Goal: Task Accomplishment & Management: Manage account settings

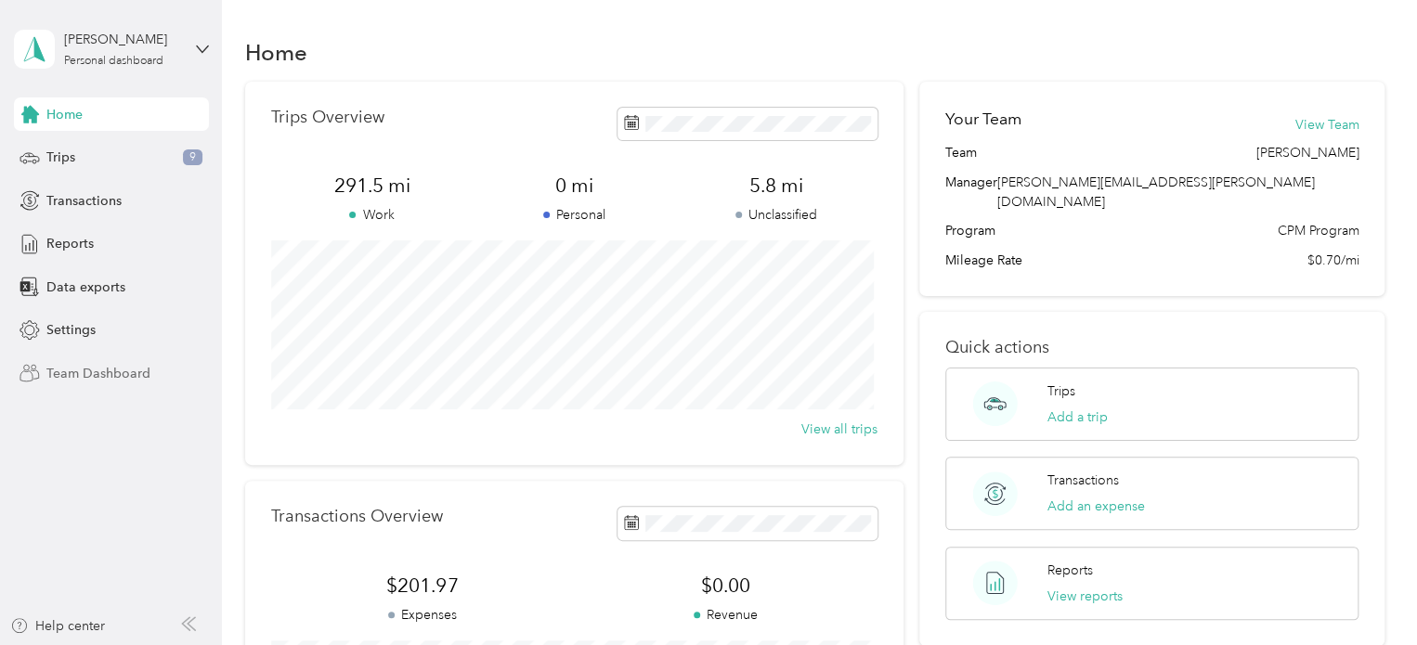
click at [140, 370] on span "Team Dashboard" at bounding box center [98, 373] width 104 height 19
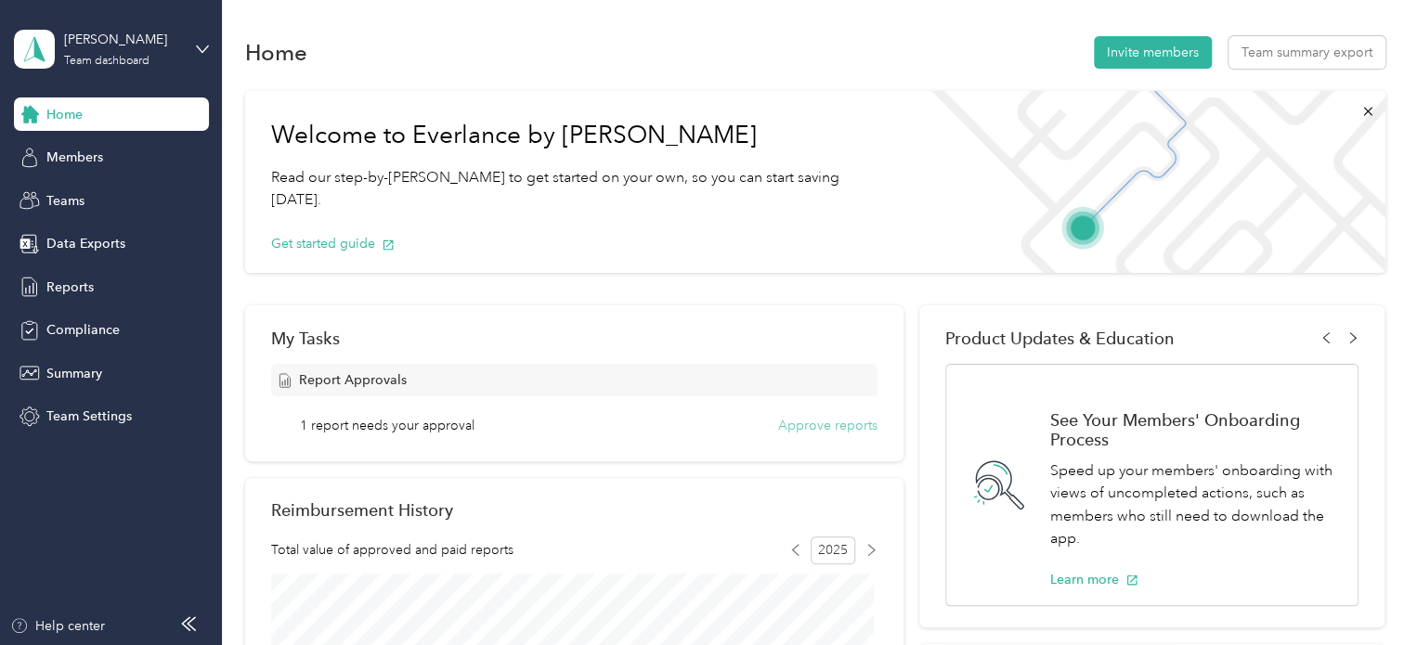
click at [814, 428] on button "Approve reports" at bounding box center [827, 425] width 99 height 19
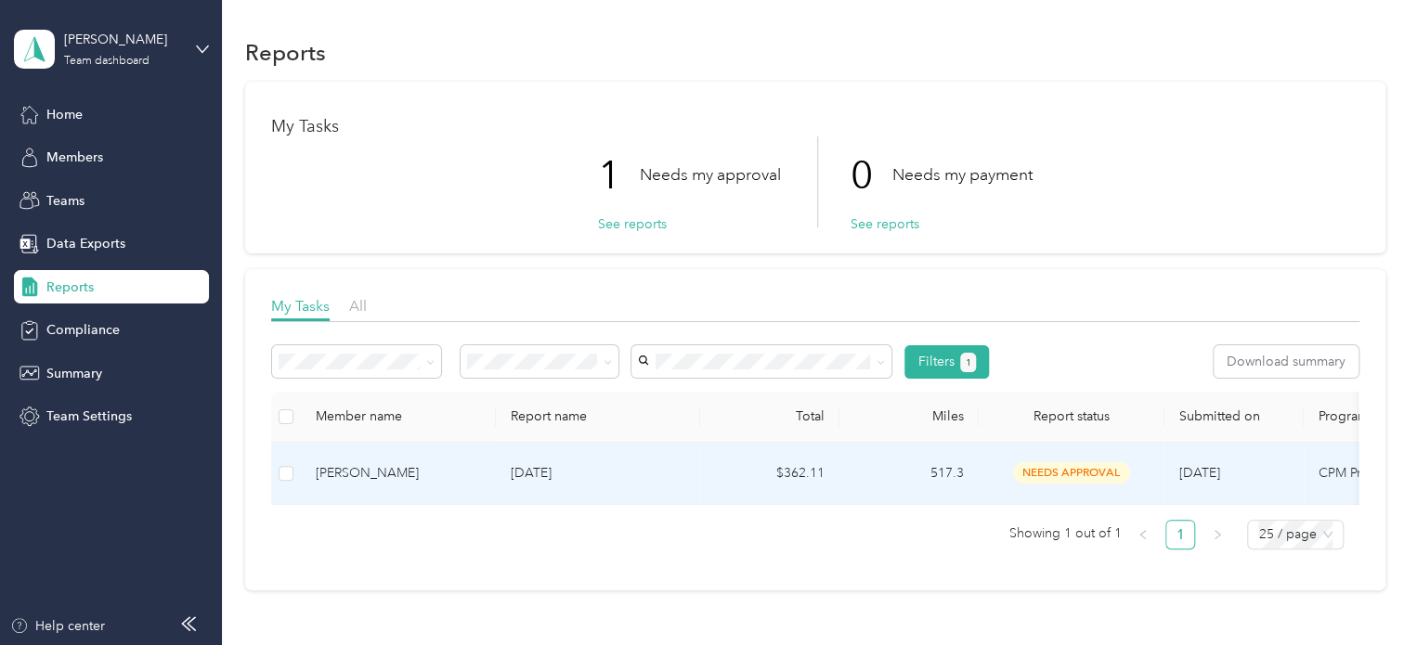
click at [403, 472] on div "[PERSON_NAME]" at bounding box center [398, 473] width 165 height 20
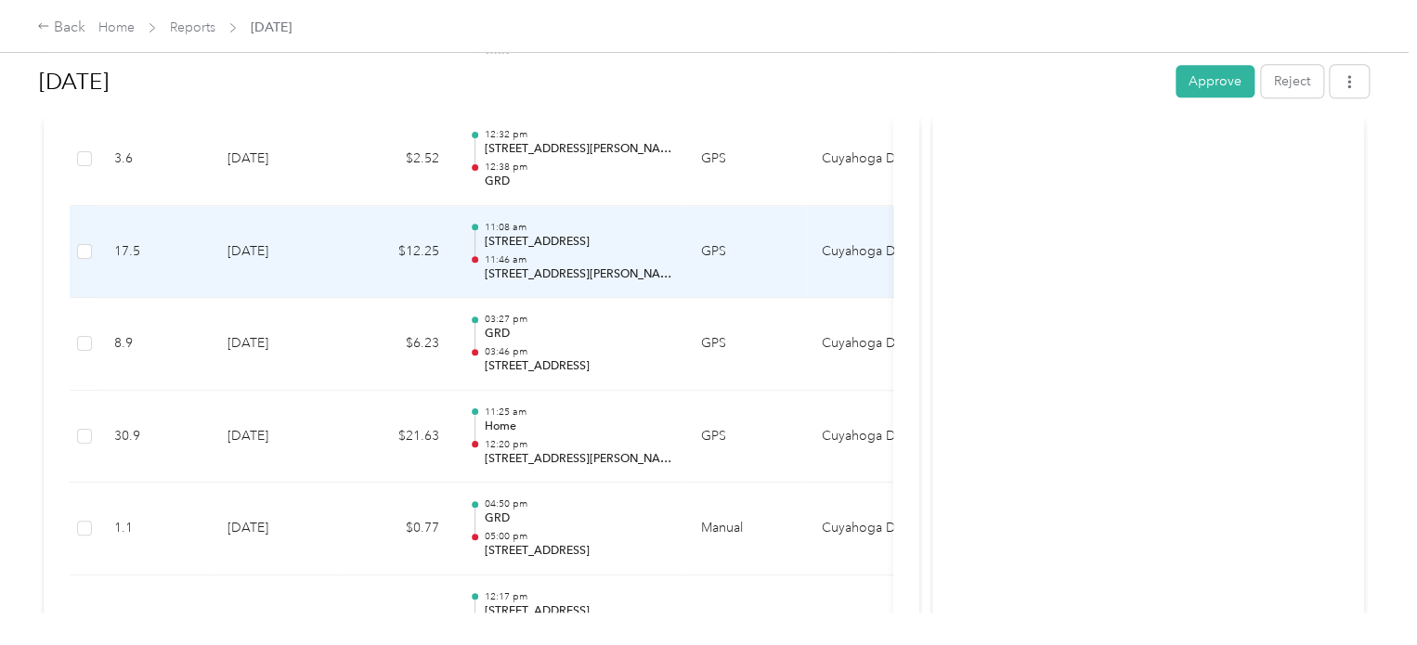
scroll to position [1300, 0]
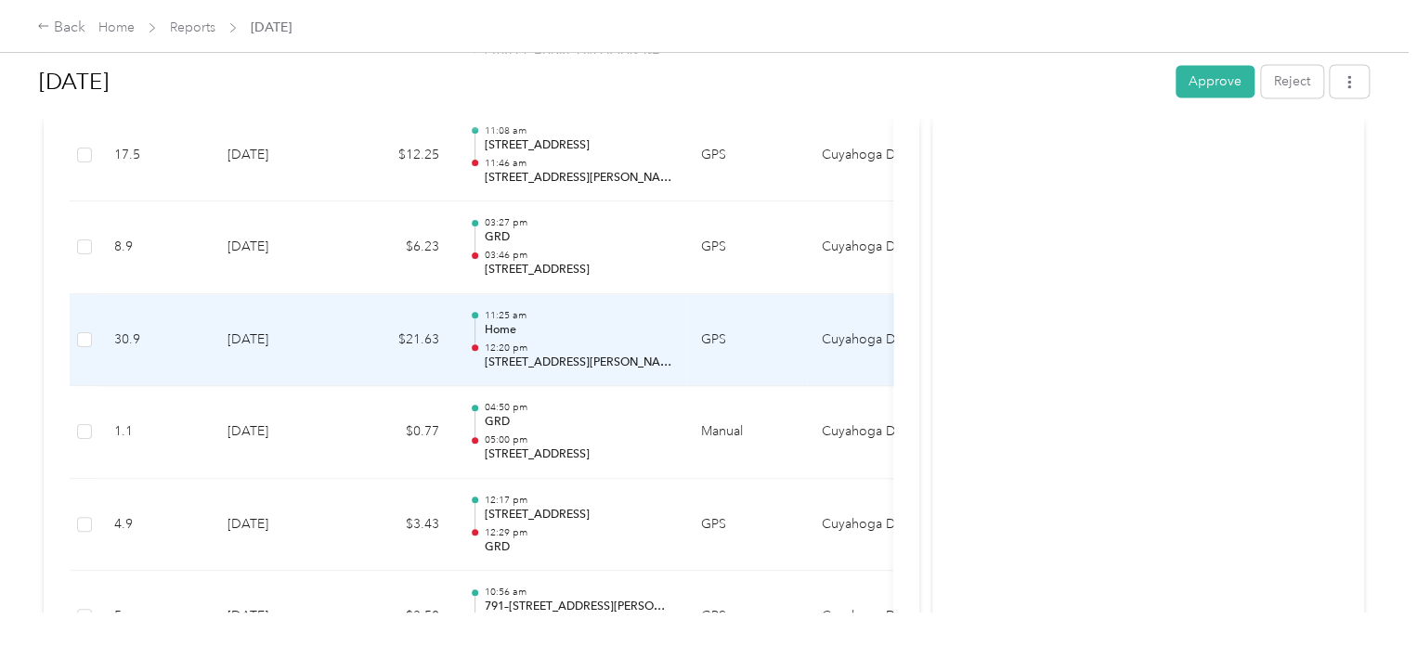
click at [513, 326] on p "Home" at bounding box center [578, 330] width 188 height 17
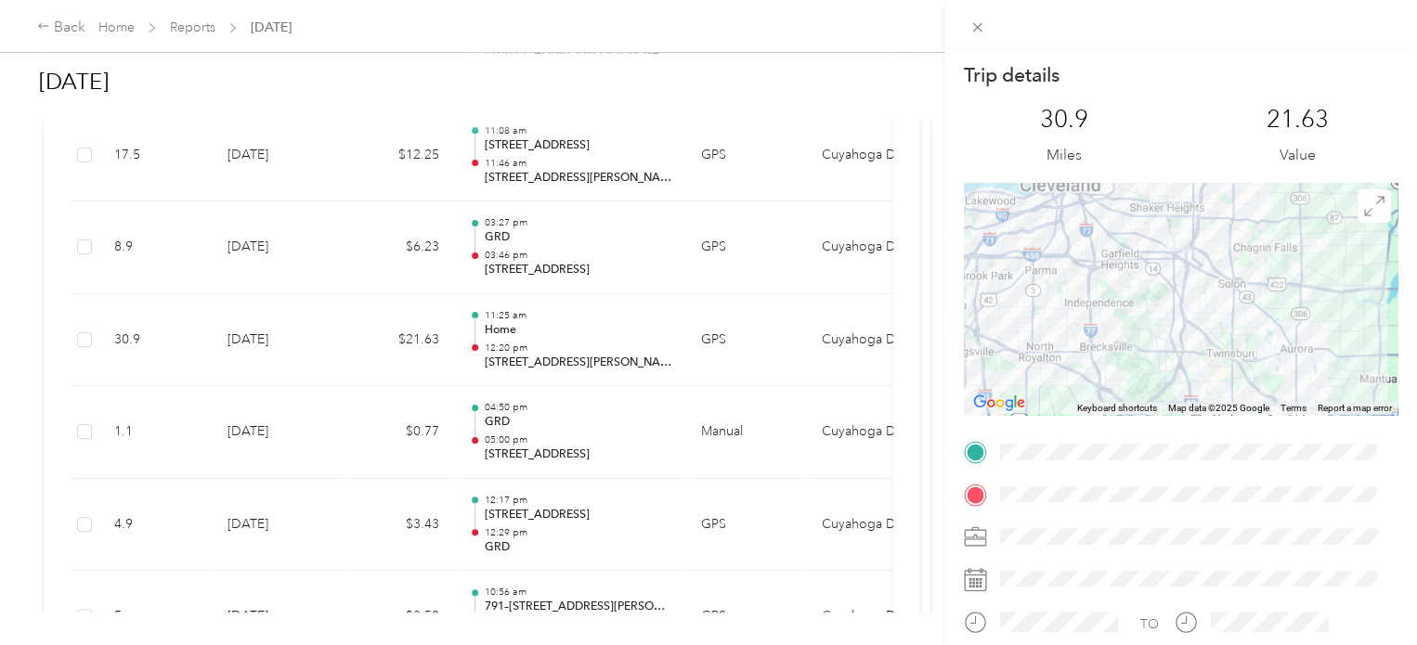
click at [921, 332] on div "Trip details This trip cannot be edited because it is either under review, appr…" at bounding box center [708, 322] width 1417 height 645
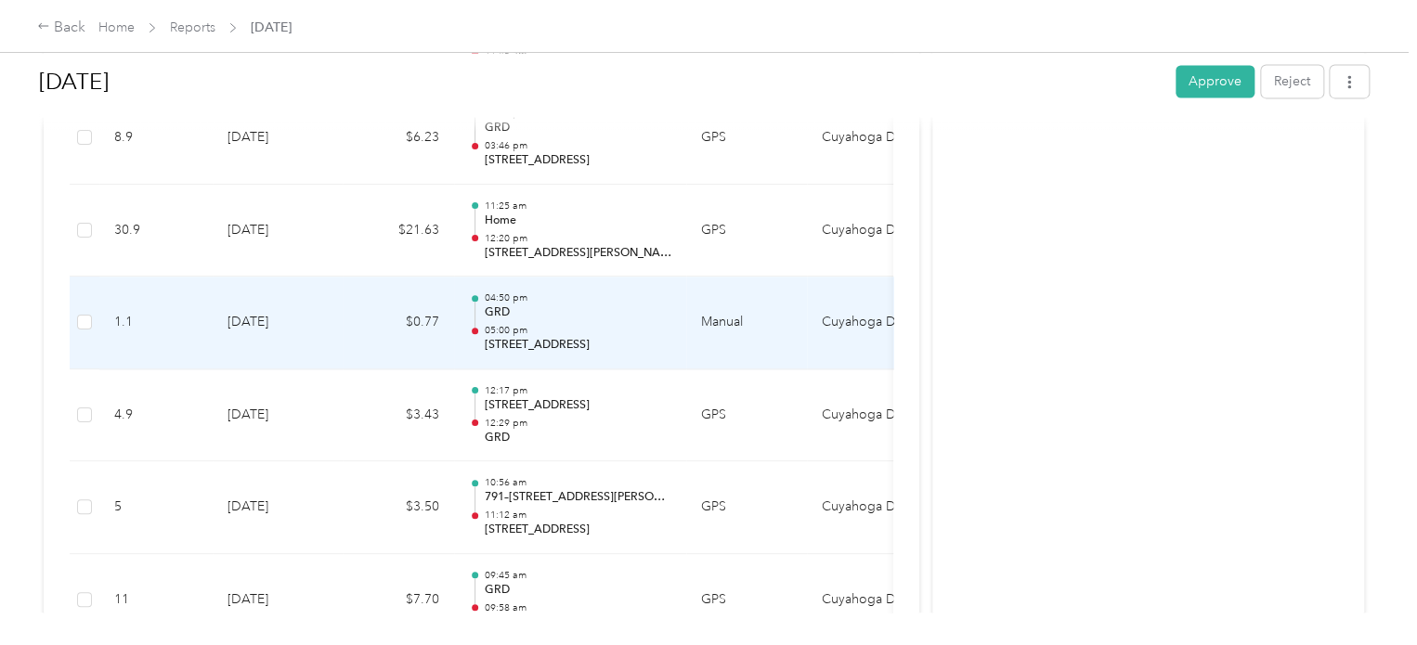
scroll to position [1578, 0]
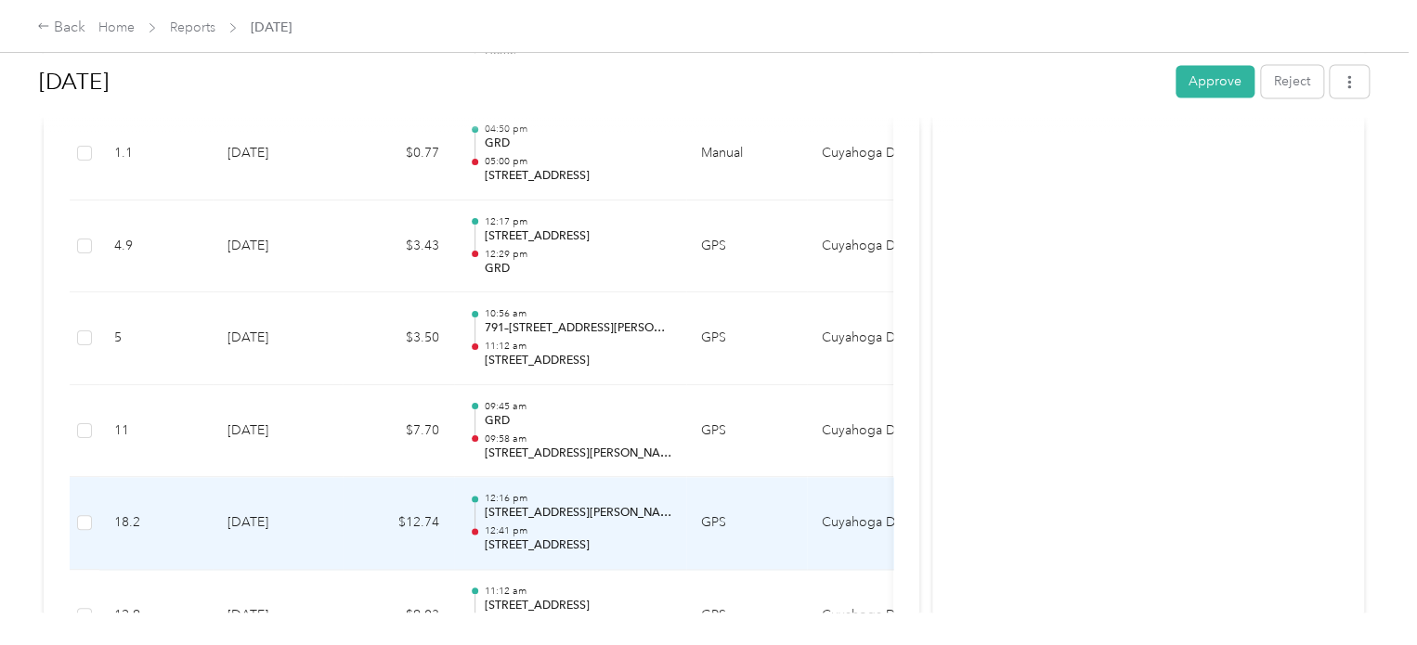
click at [623, 508] on p "[STREET_ADDRESS][PERSON_NAME]" at bounding box center [578, 513] width 188 height 17
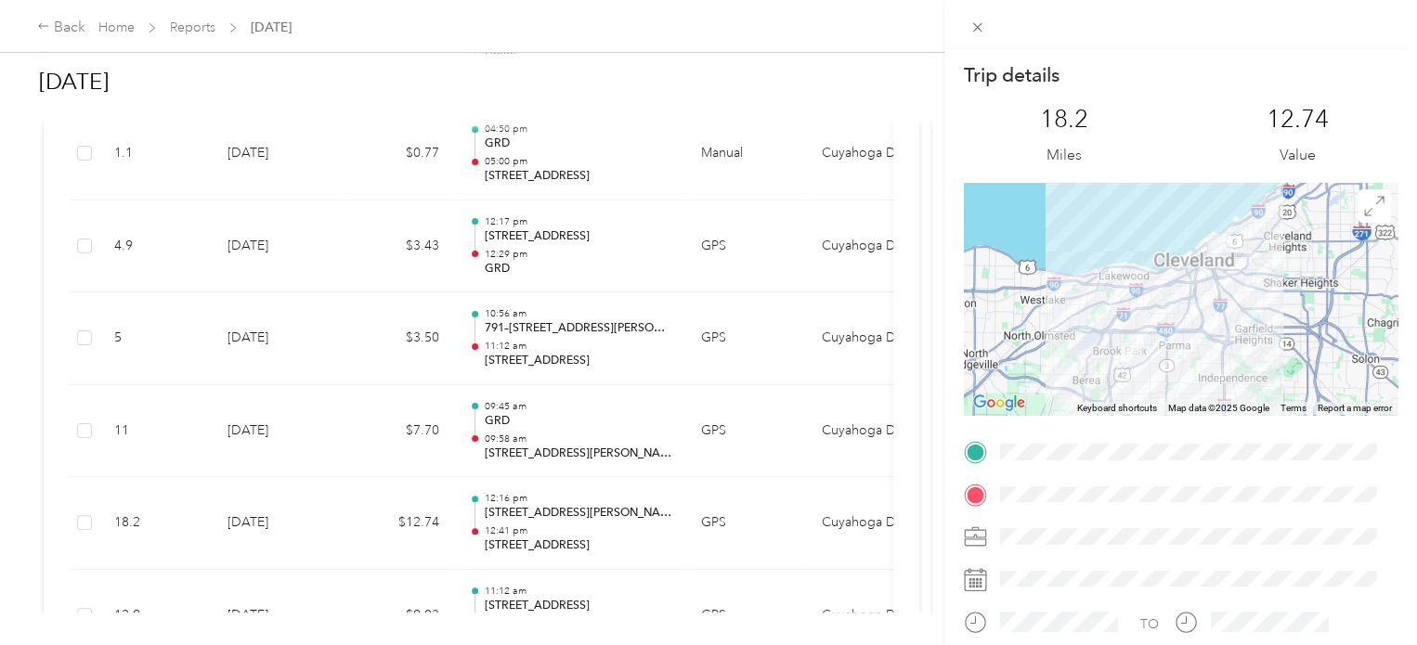
click at [770, 586] on div "Trip details This trip cannot be edited because it is either under review, appr…" at bounding box center [708, 322] width 1417 height 645
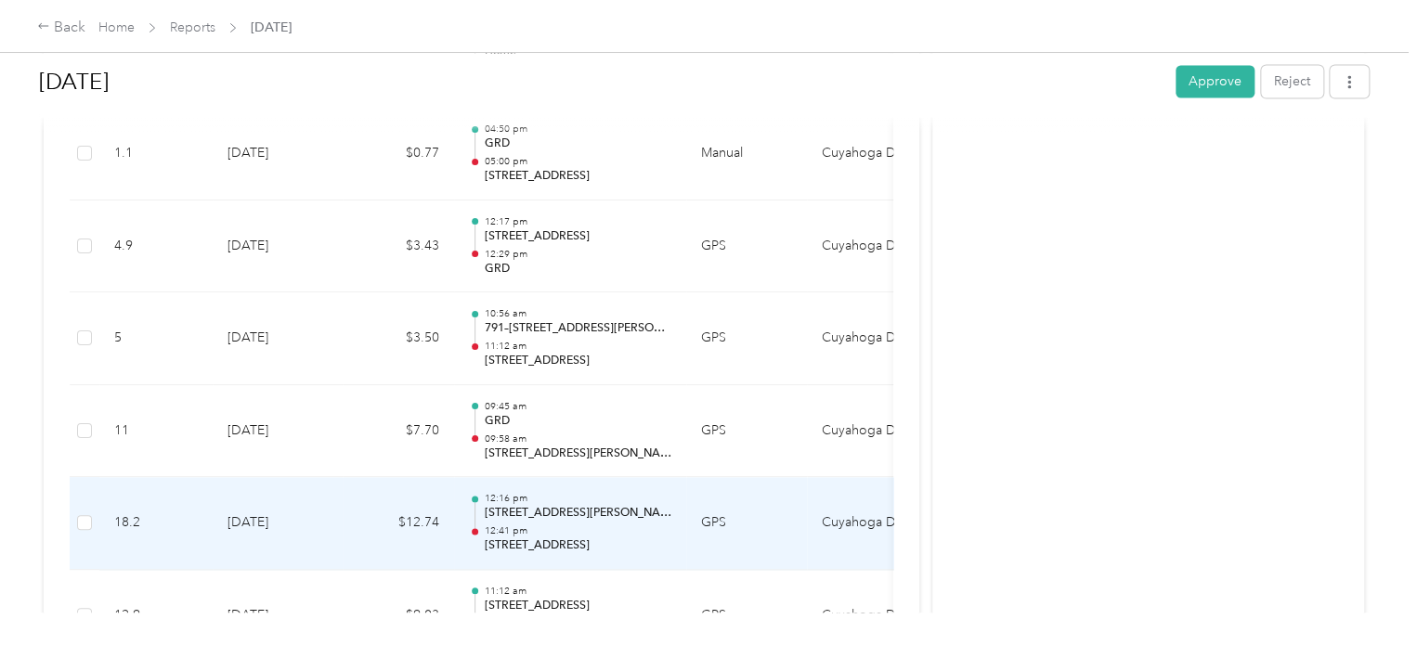
click at [747, 527] on td "GPS" at bounding box center [746, 523] width 121 height 93
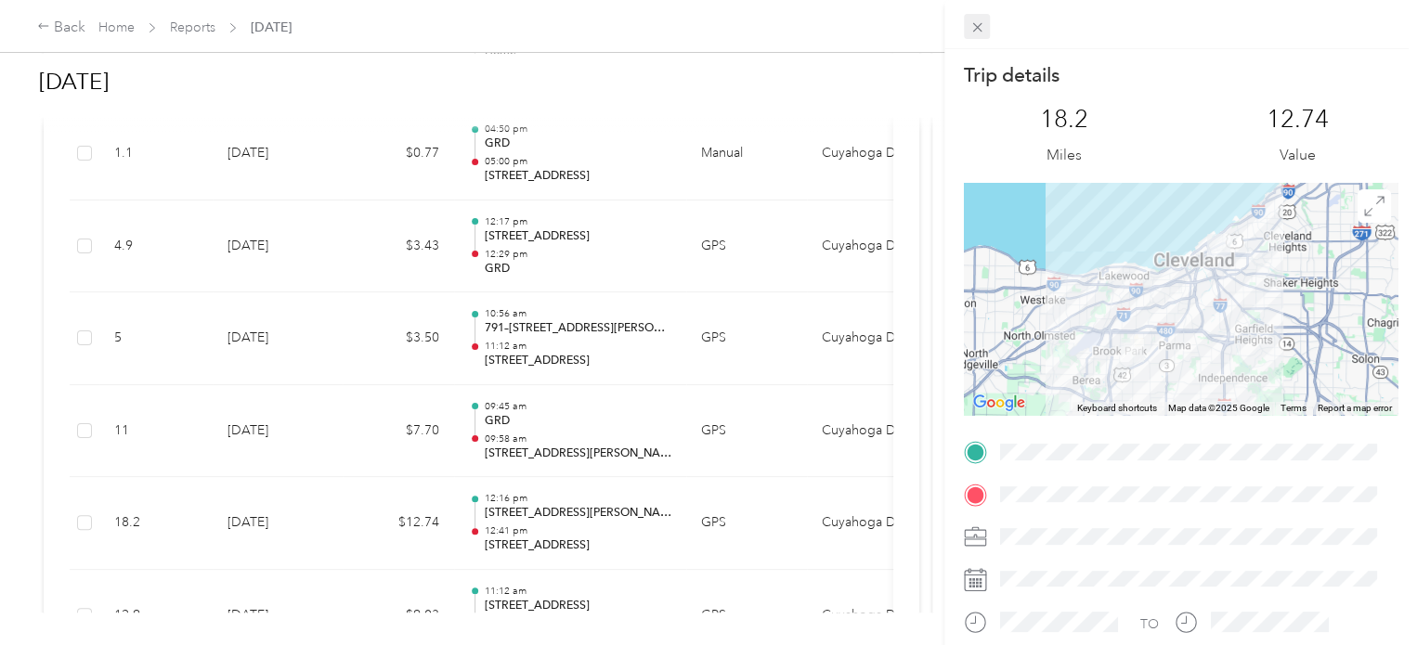
click at [986, 18] on span at bounding box center [977, 27] width 26 height 26
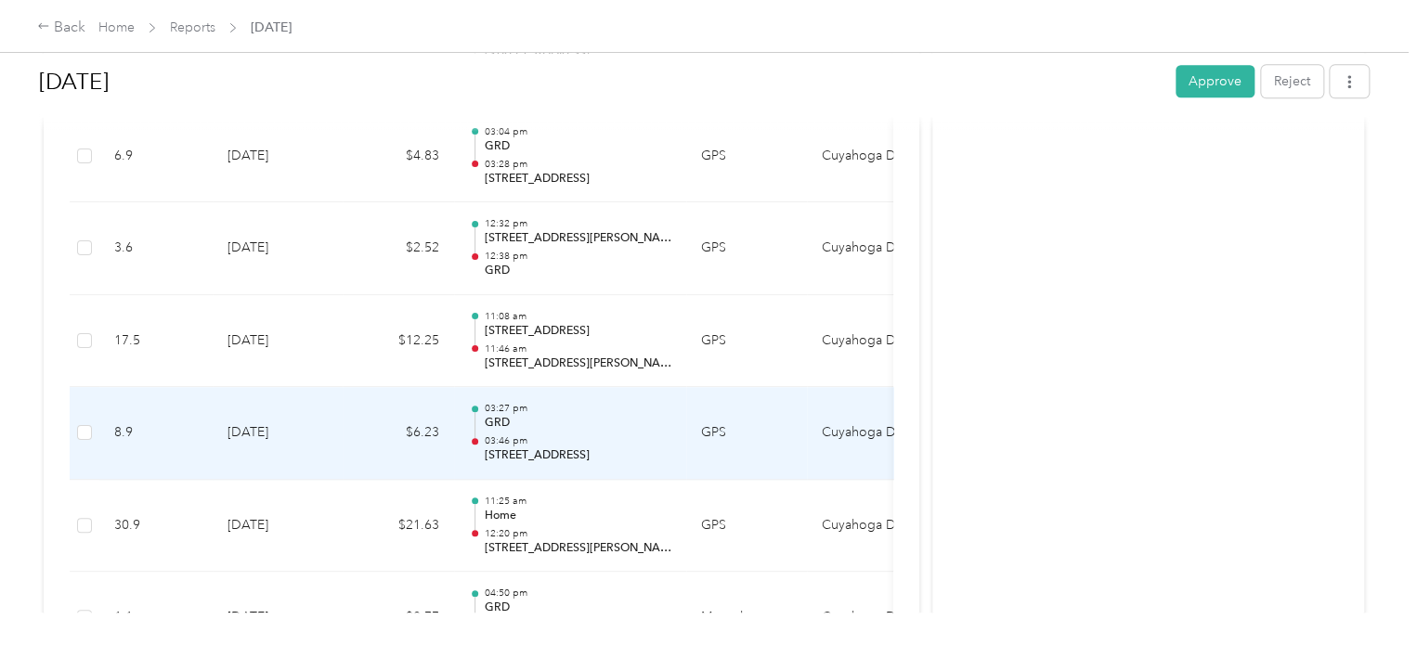
scroll to position [1207, 0]
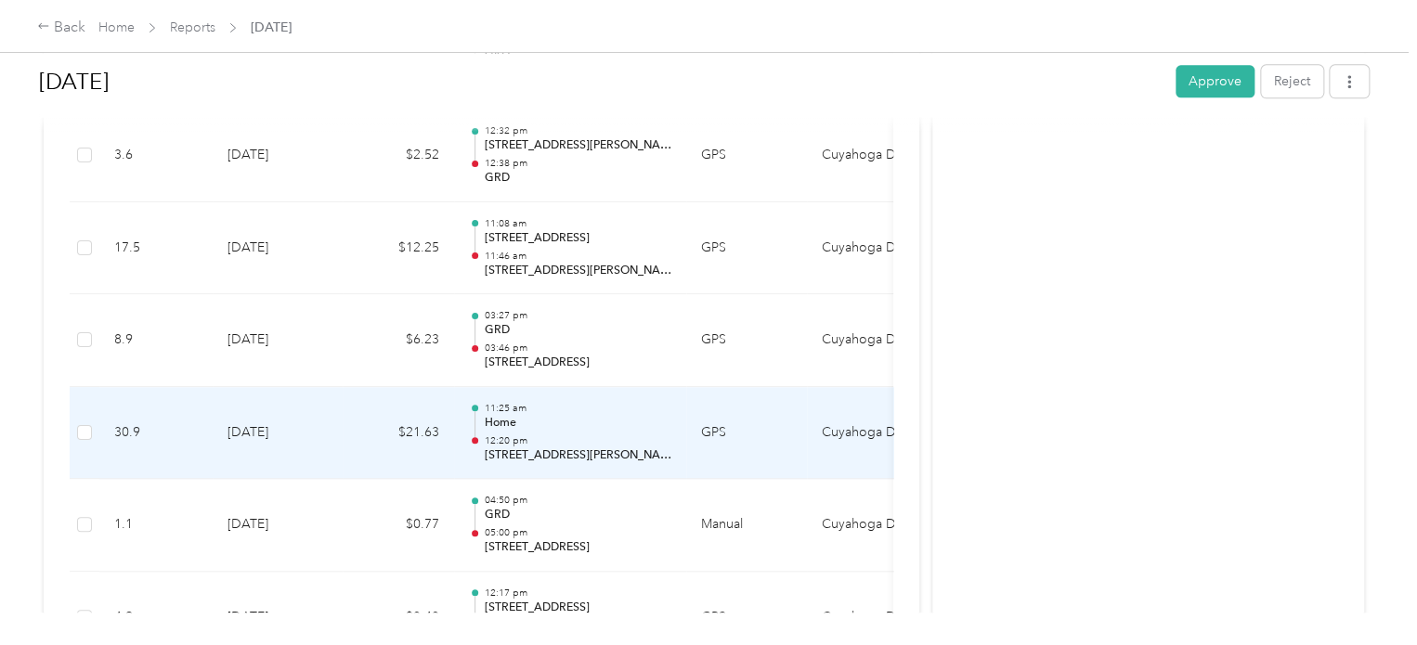
click at [656, 435] on p "12:20 pm" at bounding box center [578, 441] width 188 height 13
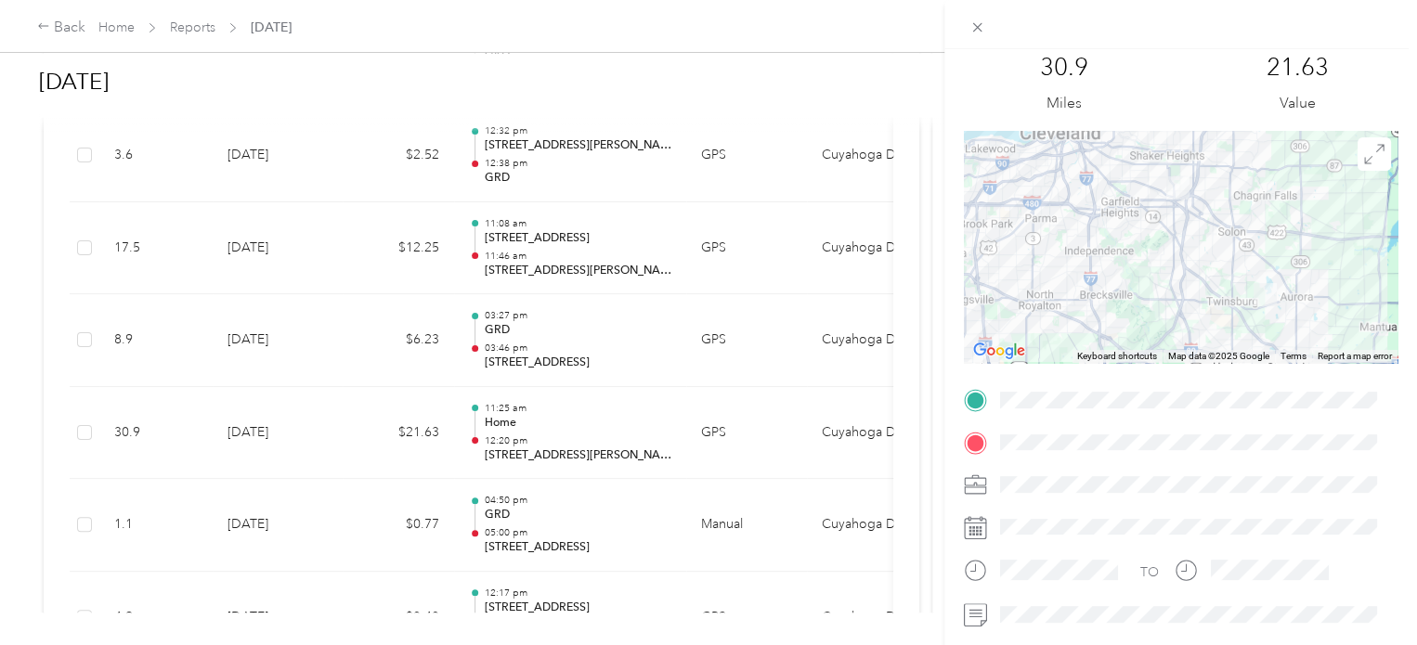
scroll to position [93, 0]
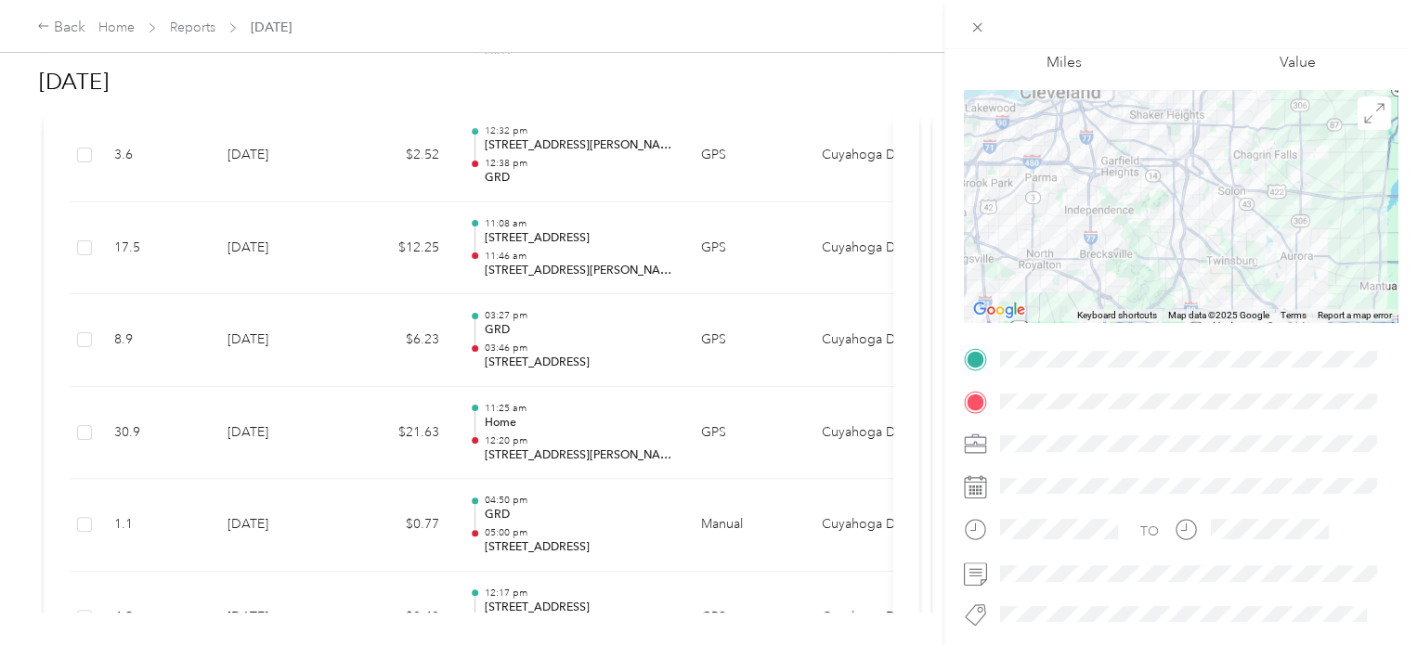
click at [801, 92] on div "Trip details This trip cannot be edited because it is either under review, appr…" at bounding box center [708, 322] width 1417 height 645
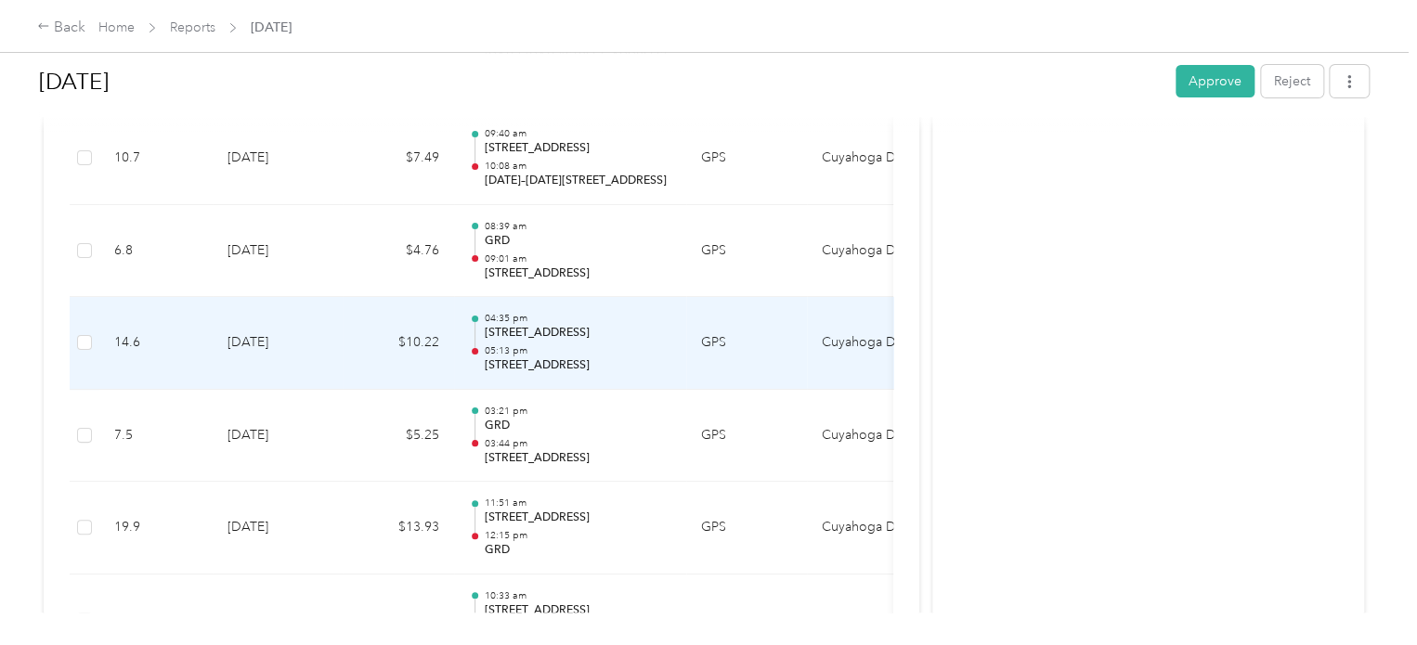
scroll to position [3714, 0]
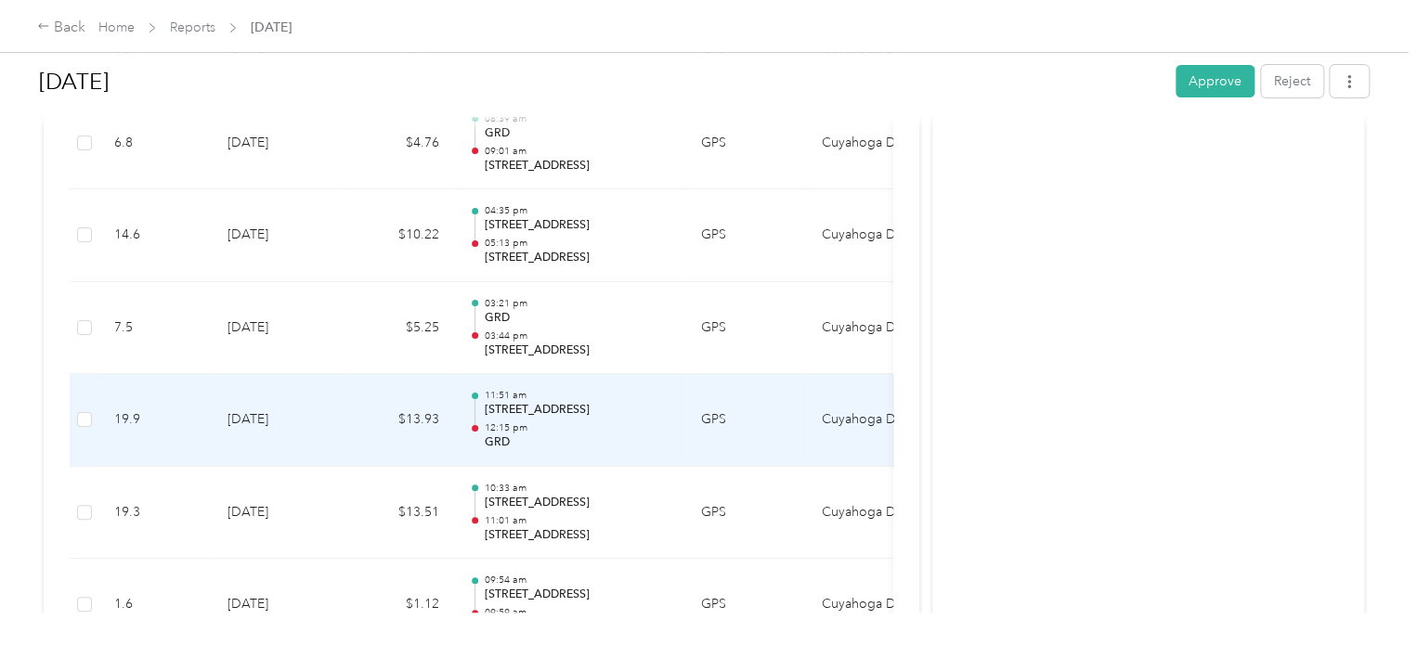
click at [587, 402] on p "[STREET_ADDRESS]" at bounding box center [578, 410] width 188 height 17
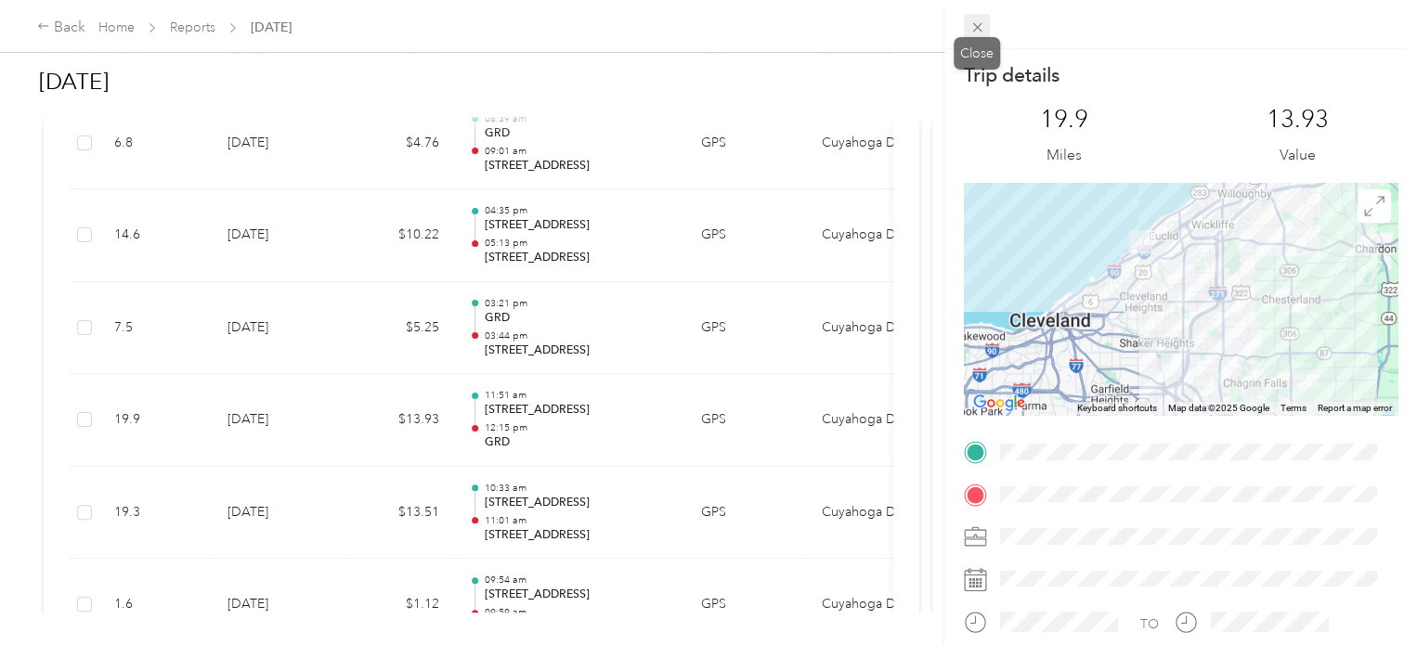
click at [977, 28] on icon at bounding box center [976, 27] width 9 height 9
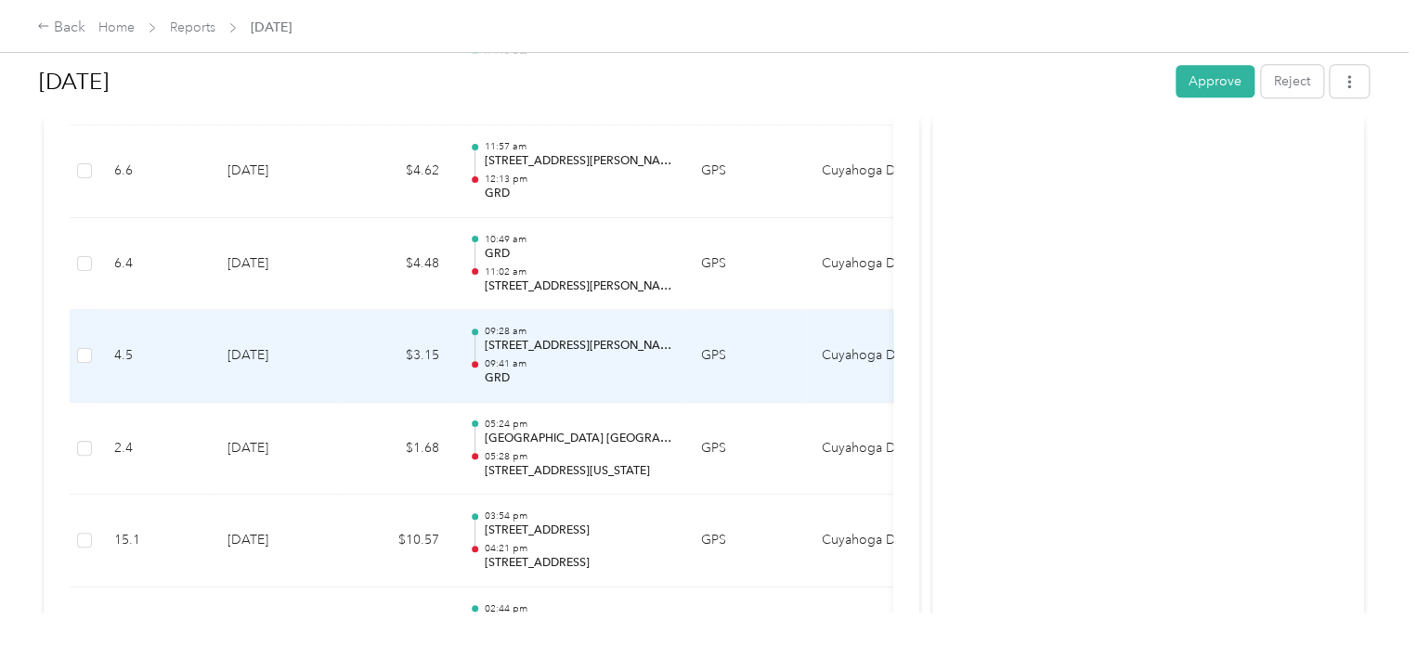
scroll to position [4550, 0]
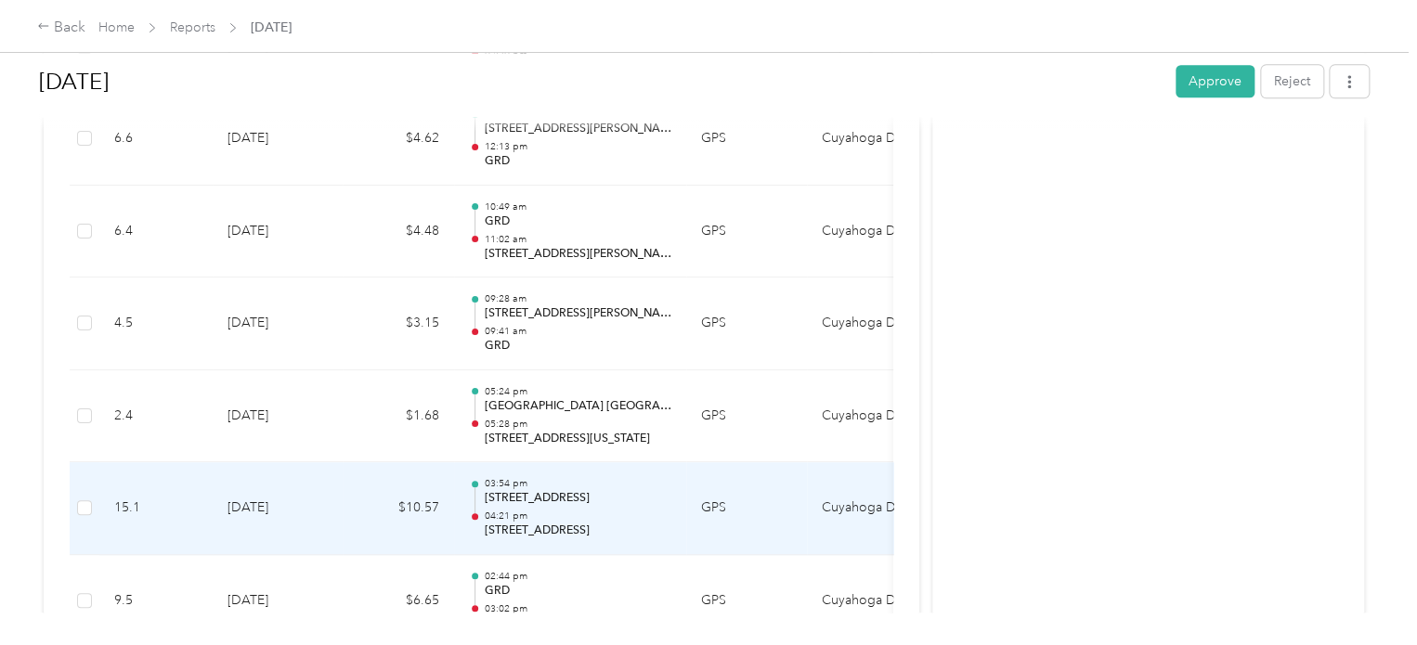
click at [657, 492] on p "[STREET_ADDRESS]" at bounding box center [578, 498] width 188 height 17
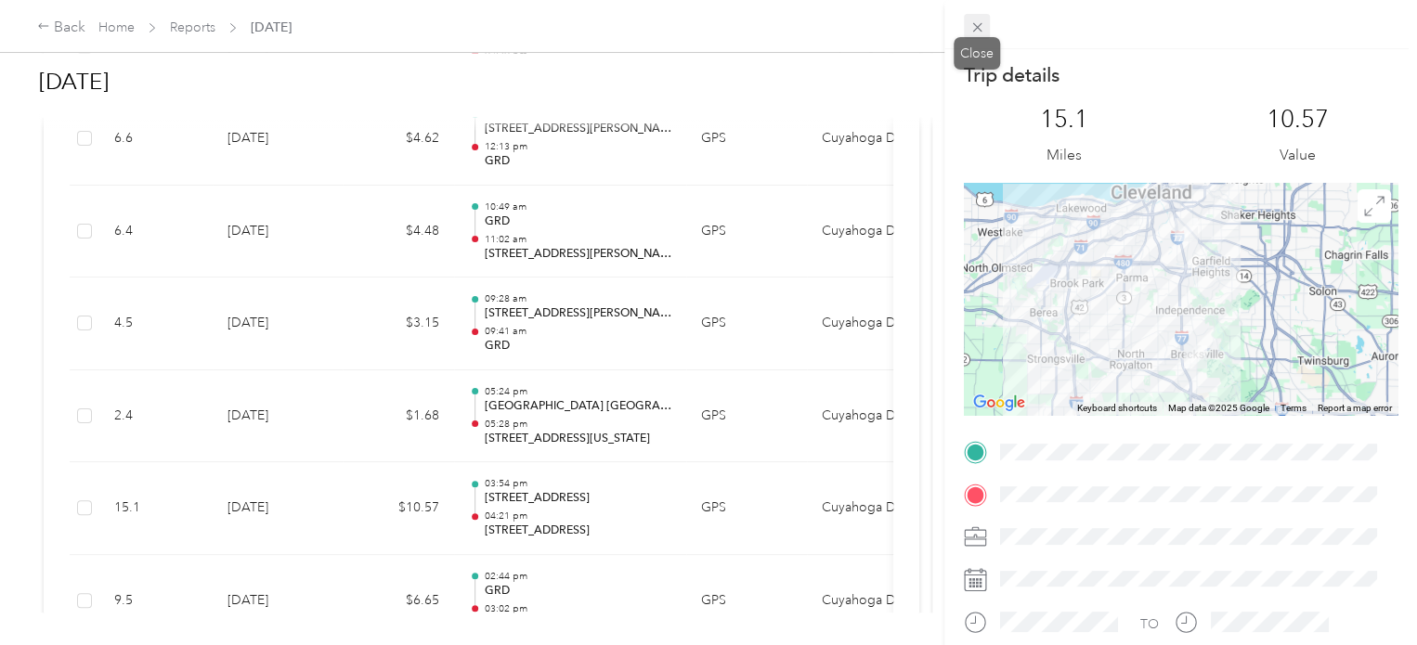
click at [988, 21] on span at bounding box center [977, 27] width 26 height 26
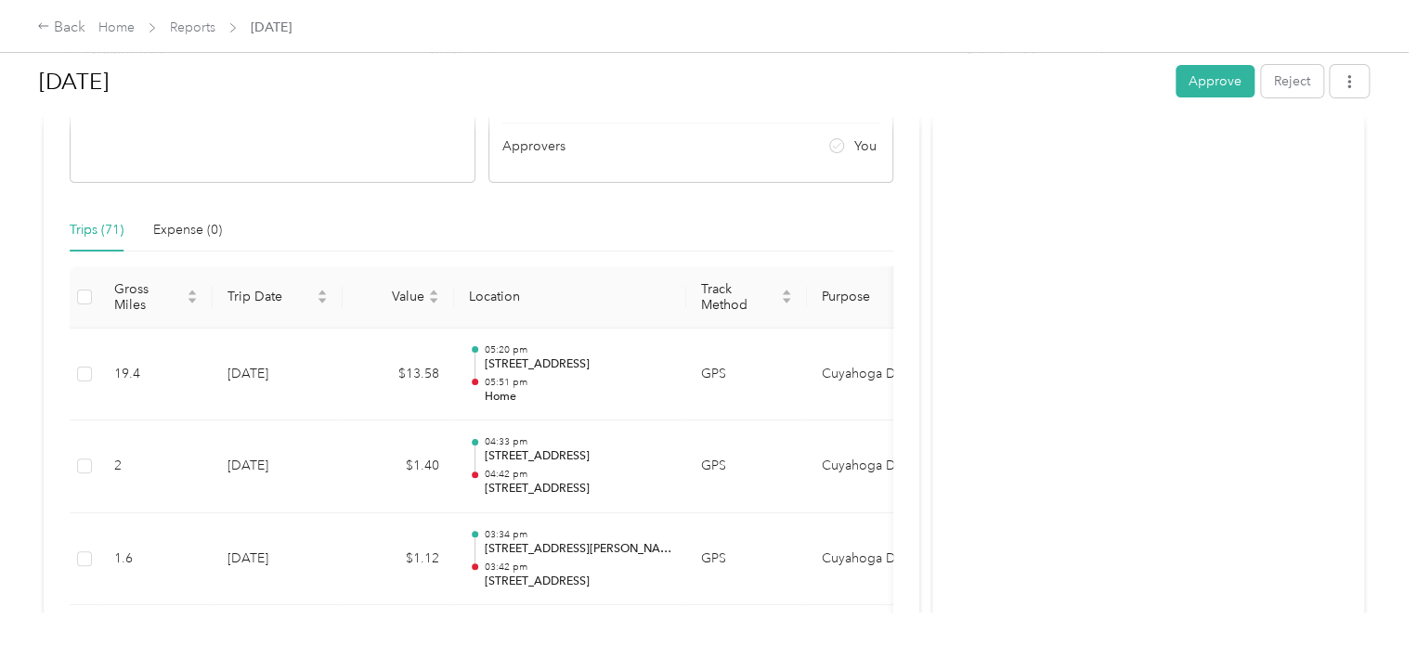
scroll to position [464, 0]
